Goal: Transaction & Acquisition: Purchase product/service

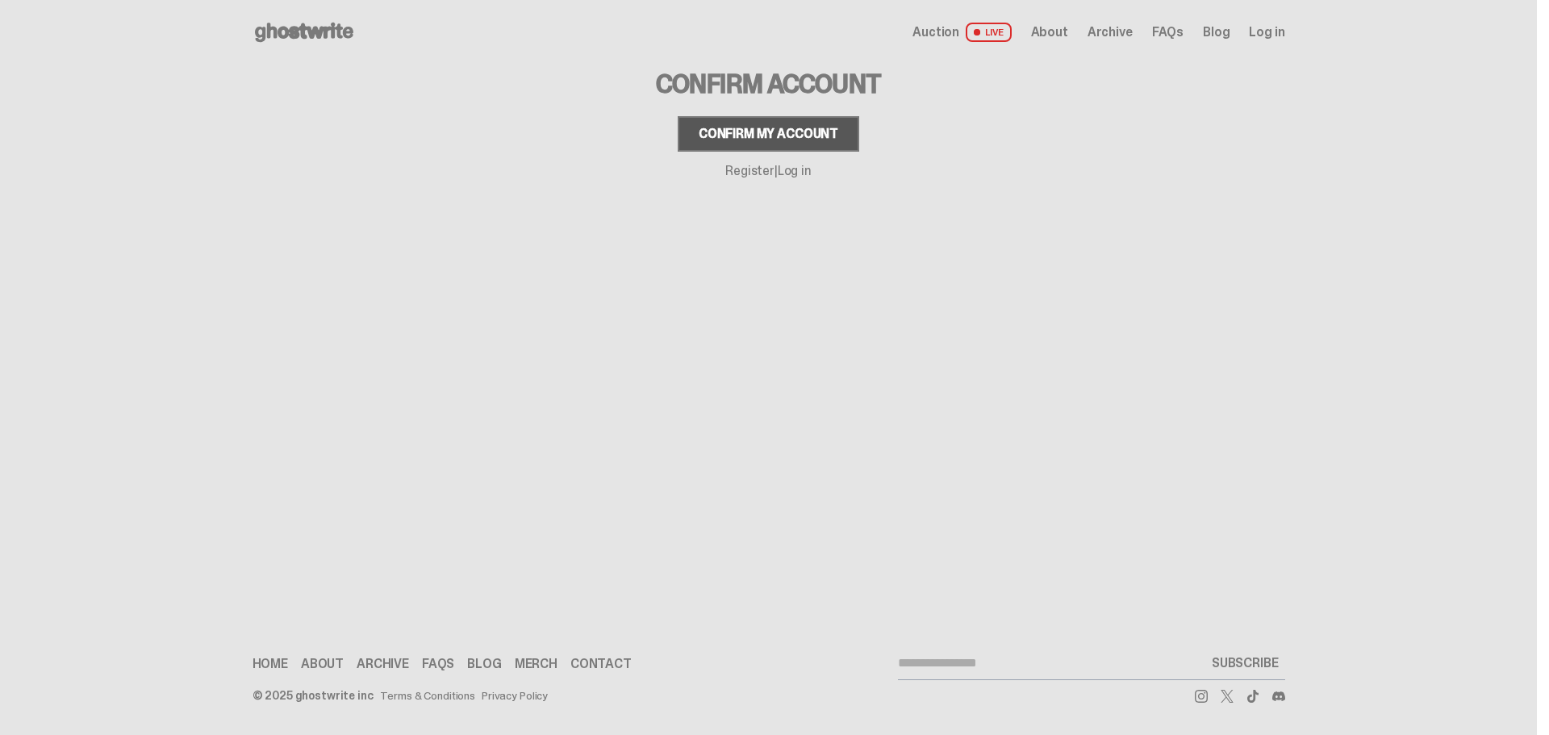
click at [794, 122] on button "Confirm my account" at bounding box center [767, 133] width 181 height 35
click at [790, 131] on div "Confirm my account" at bounding box center [768, 133] width 140 height 13
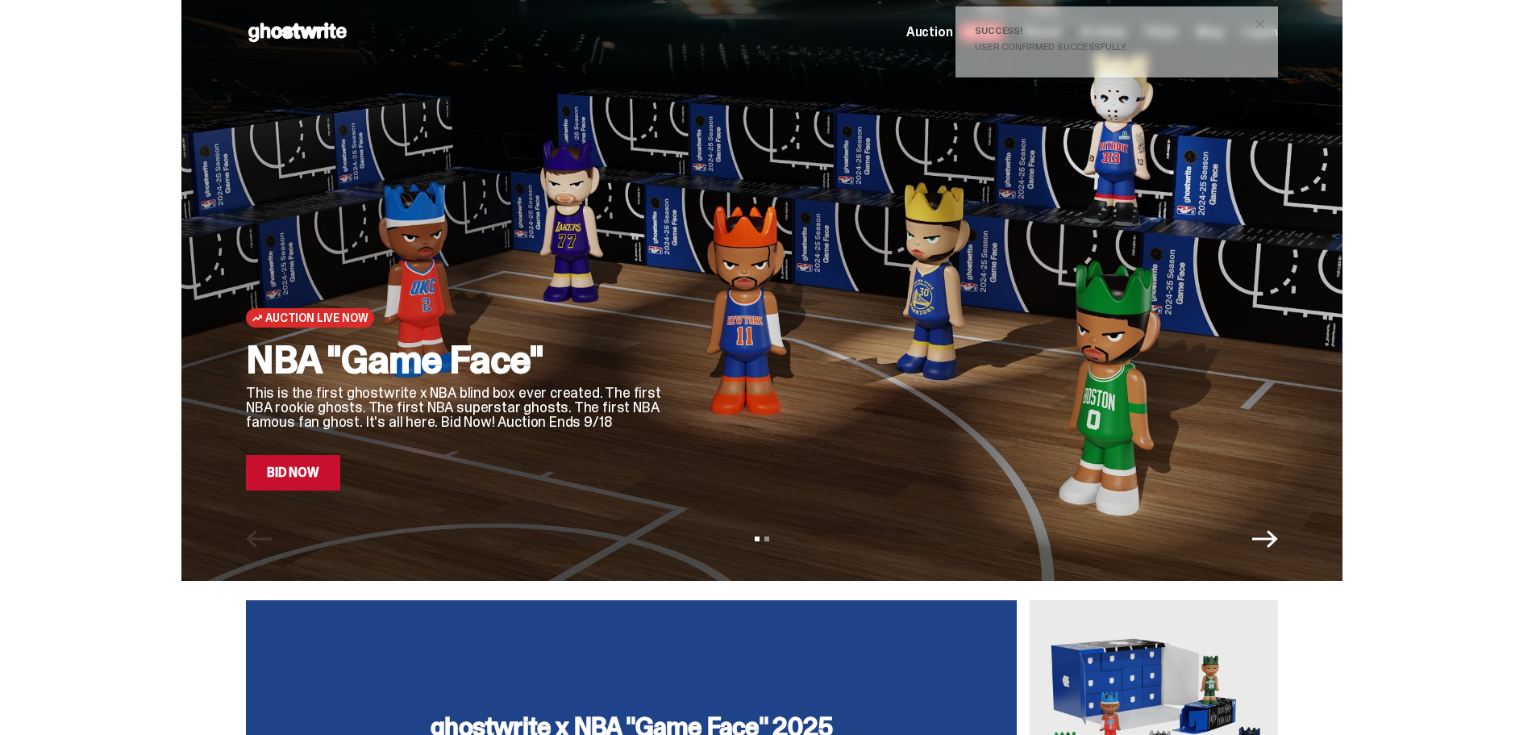
click at [340, 469] on link "Bid Now" at bounding box center [293, 472] width 94 height 35
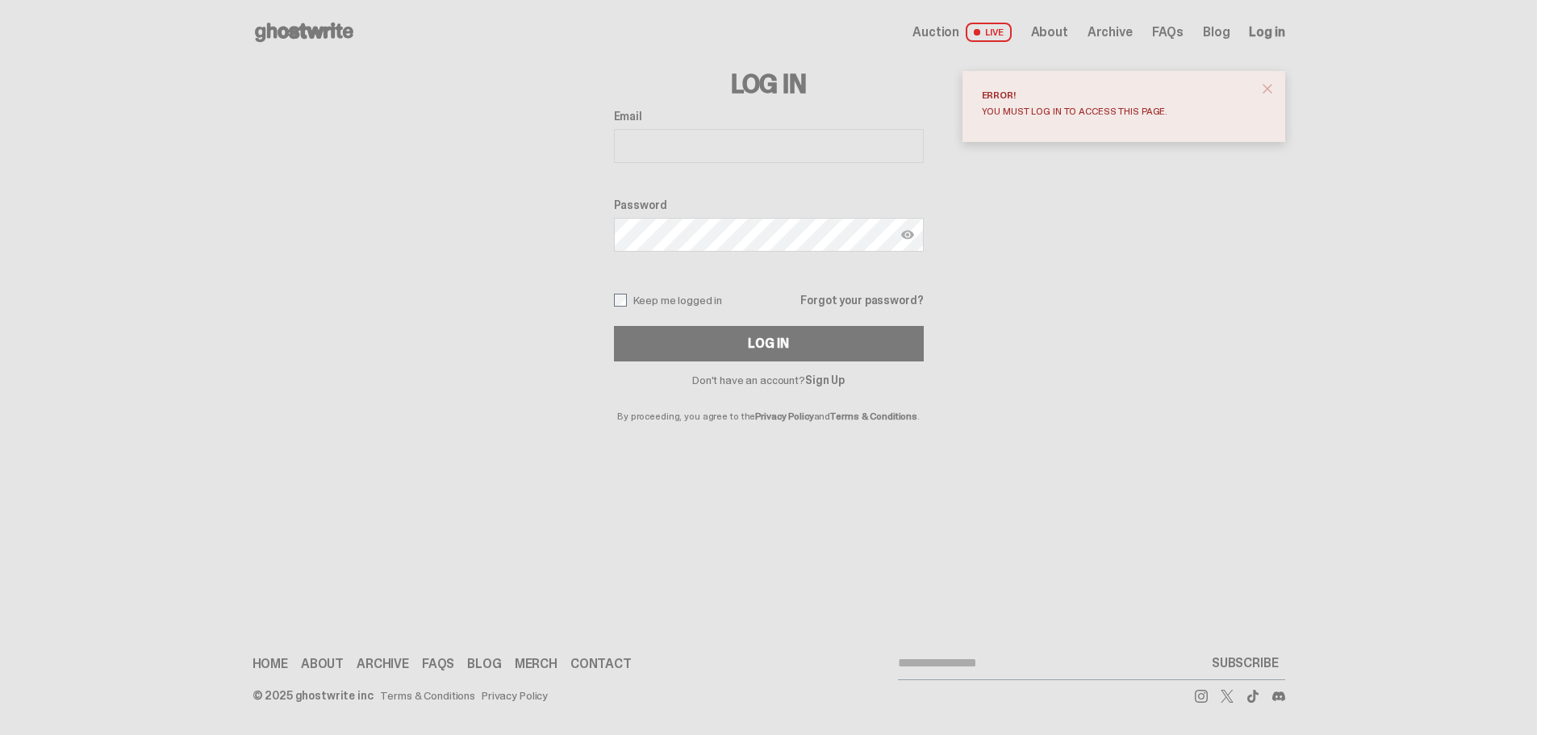
click at [661, 131] on div "Email" at bounding box center [769, 138] width 310 height 56
click at [668, 144] on input "Email" at bounding box center [769, 146] width 310 height 34
type input "**********"
click at [730, 216] on div "Password" at bounding box center [769, 226] width 310 height 56
click at [1268, 85] on span "close" at bounding box center [1267, 89] width 16 height 16
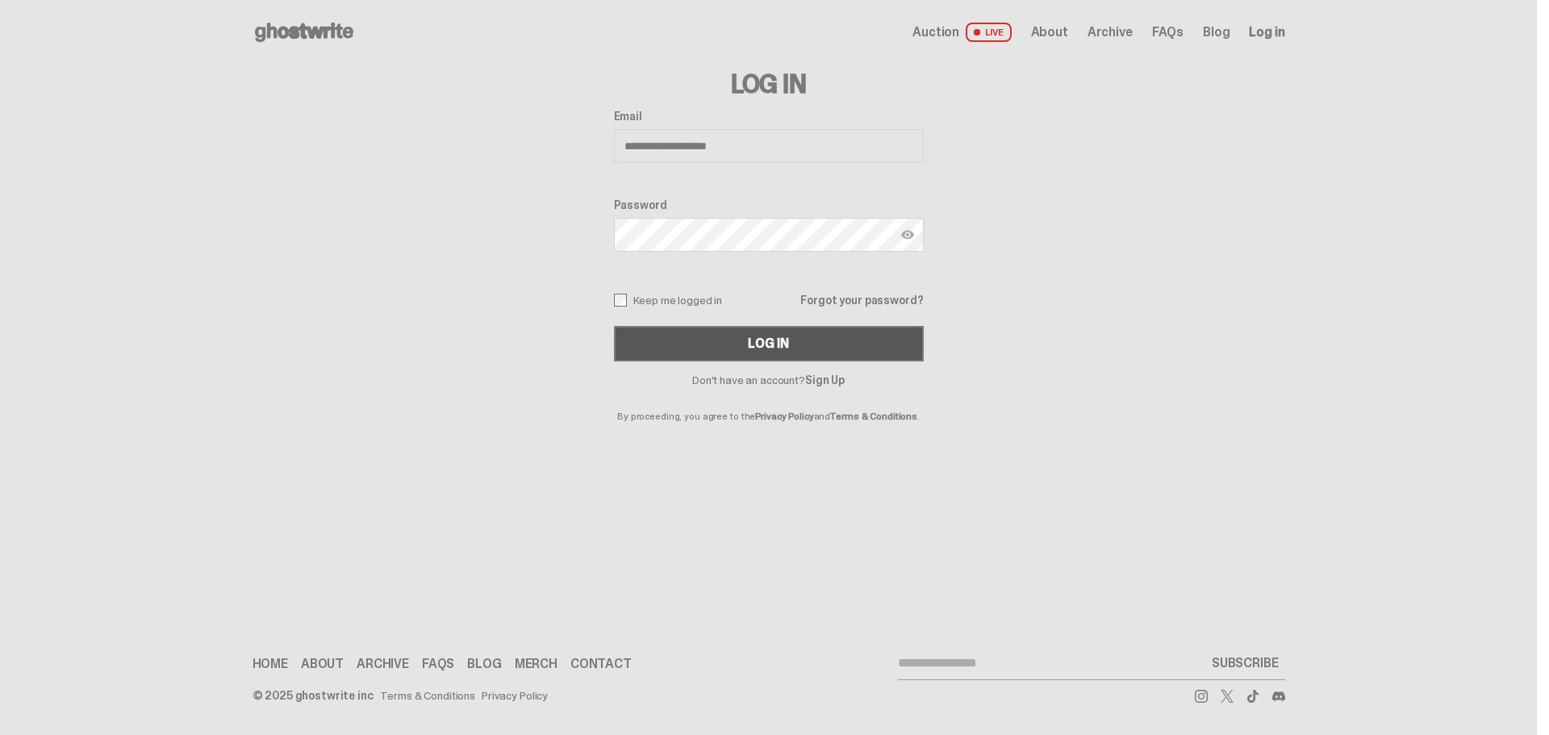
click at [778, 352] on button "Log In" at bounding box center [769, 343] width 310 height 35
